Goal: Task Accomplishment & Management: Manage account settings

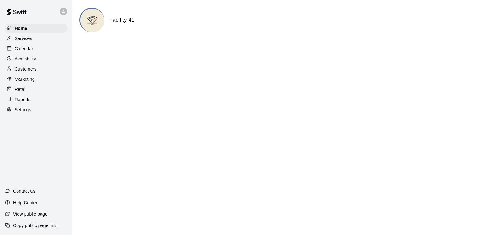
click at [24, 49] on p "Calendar" at bounding box center [24, 49] width 18 height 6
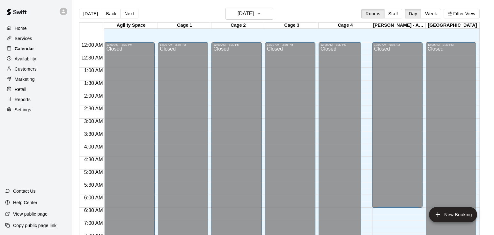
scroll to position [392, 0]
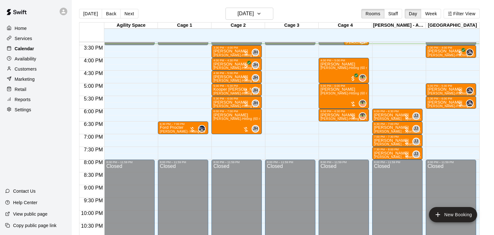
click at [261, 11] on icon "button" at bounding box center [258, 14] width 5 height 8
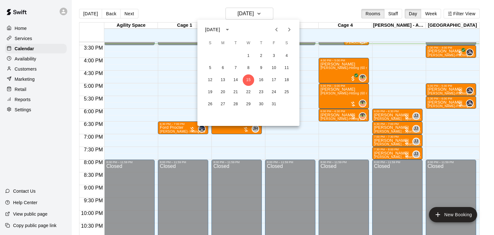
click at [252, 13] on div at bounding box center [247, 117] width 494 height 235
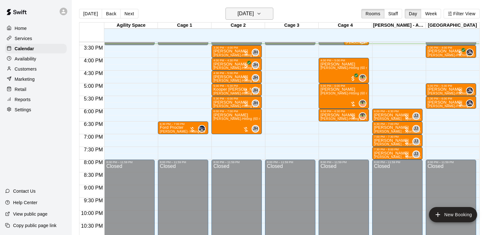
click at [254, 13] on h6 "[DATE]" at bounding box center [245, 13] width 16 height 9
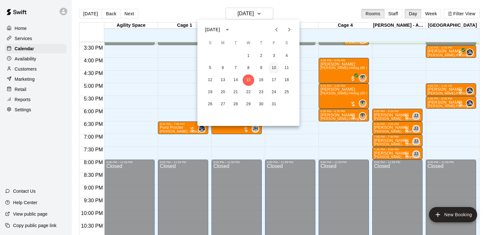
click at [275, 71] on button "10" at bounding box center [273, 67] width 11 height 11
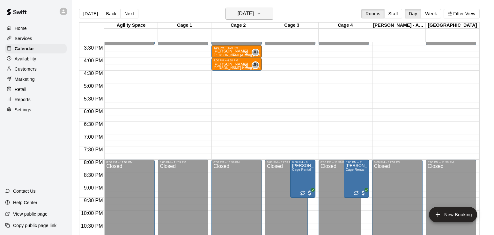
click at [261, 10] on icon "button" at bounding box center [258, 14] width 5 height 8
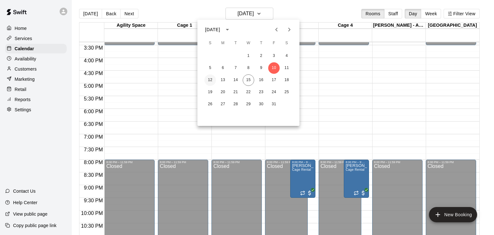
click at [207, 80] on button "12" at bounding box center [209, 80] width 11 height 11
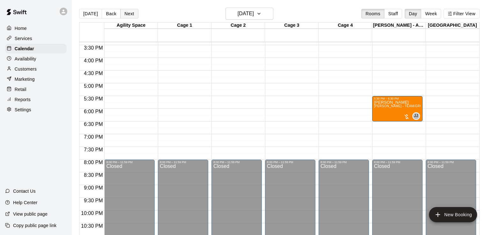
click at [127, 18] on button "Next" at bounding box center [129, 14] width 18 height 10
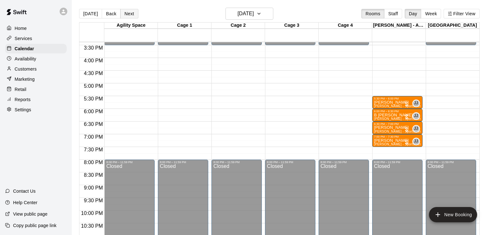
click at [127, 14] on button "Next" at bounding box center [129, 14] width 18 height 10
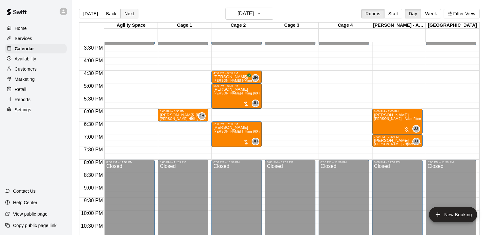
click at [123, 14] on button "Next" at bounding box center [129, 14] width 18 height 10
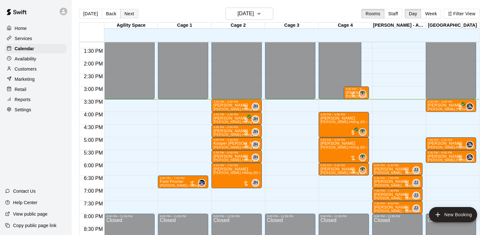
scroll to position [333, 0]
